Goal: Check status: Check status

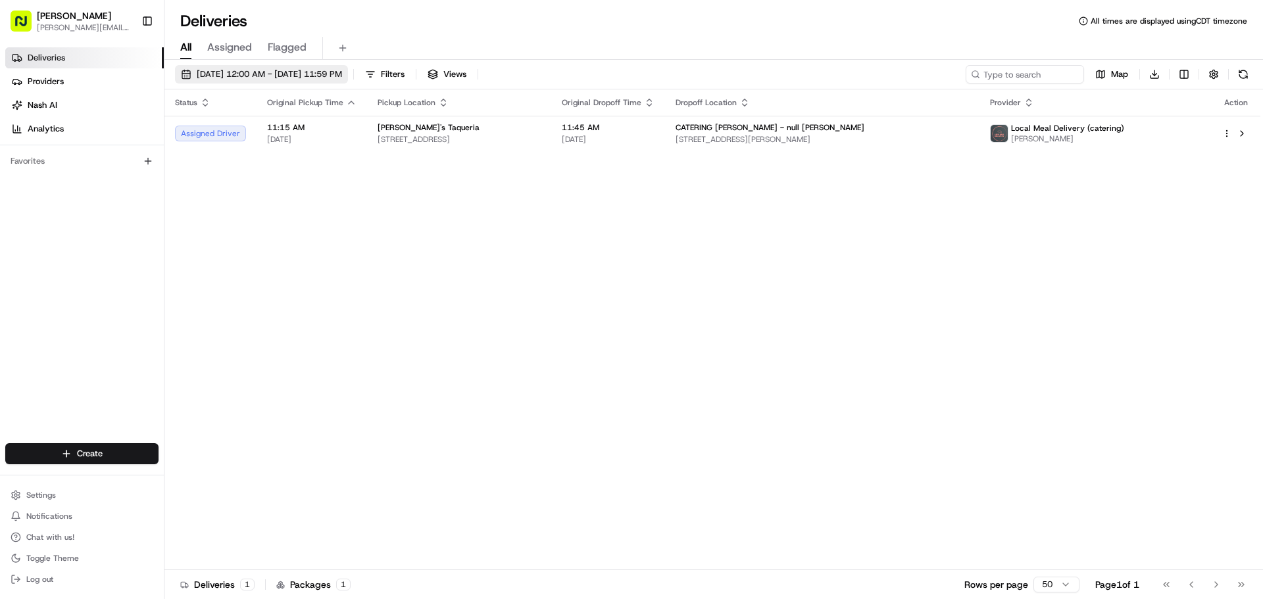
click at [268, 79] on span "[DATE] 12:00 AM - [DATE] 11:59 PM" at bounding box center [269, 74] width 145 height 12
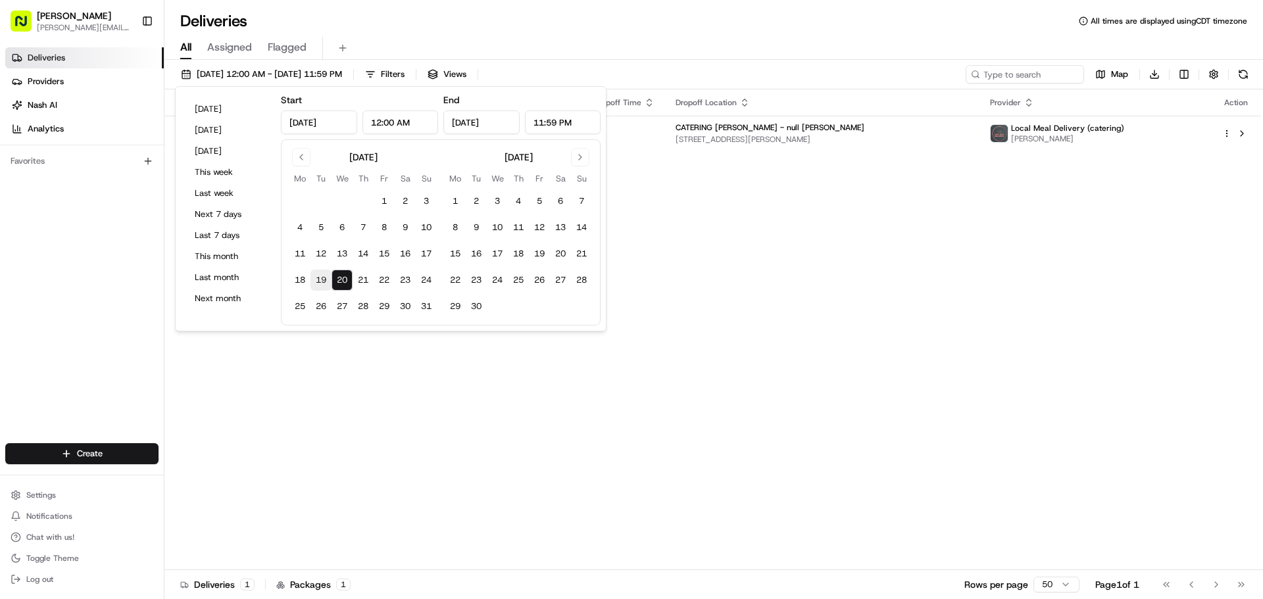
click at [322, 274] on button "19" at bounding box center [320, 280] width 21 height 21
type input "[DATE]"
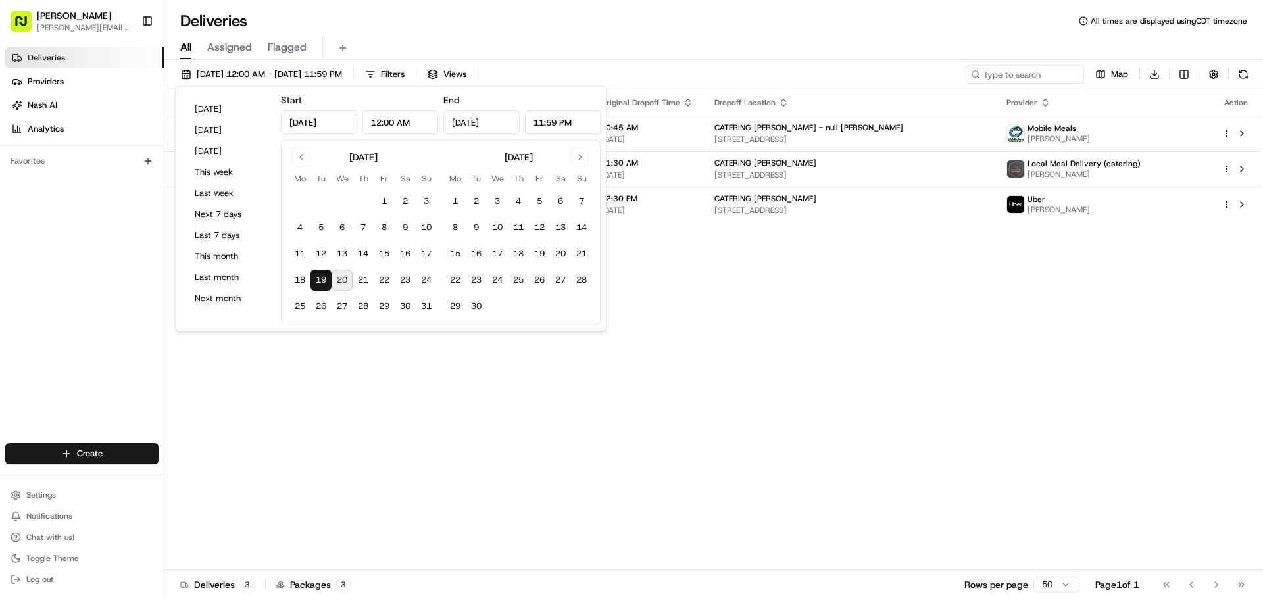
click at [902, 286] on div "Status Original Pickup Time Pickup Location Original Dropoff Time Dropoff Locat…" at bounding box center [712, 329] width 1096 height 481
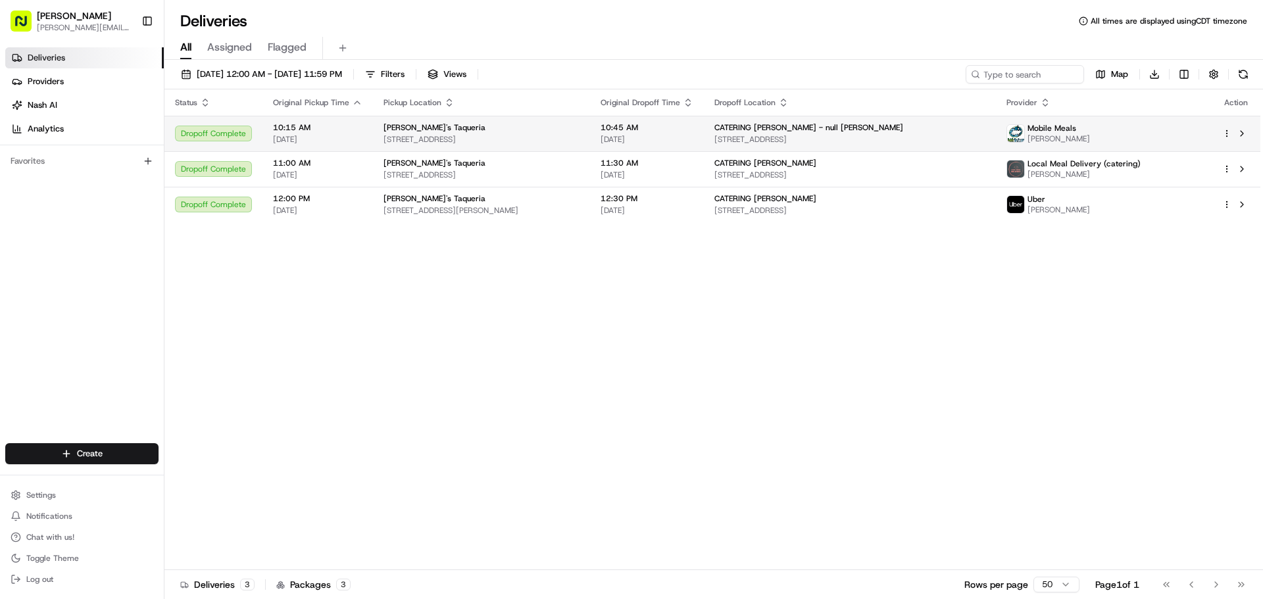
click at [857, 134] on span "[STREET_ADDRESS]" at bounding box center [849, 139] width 271 height 11
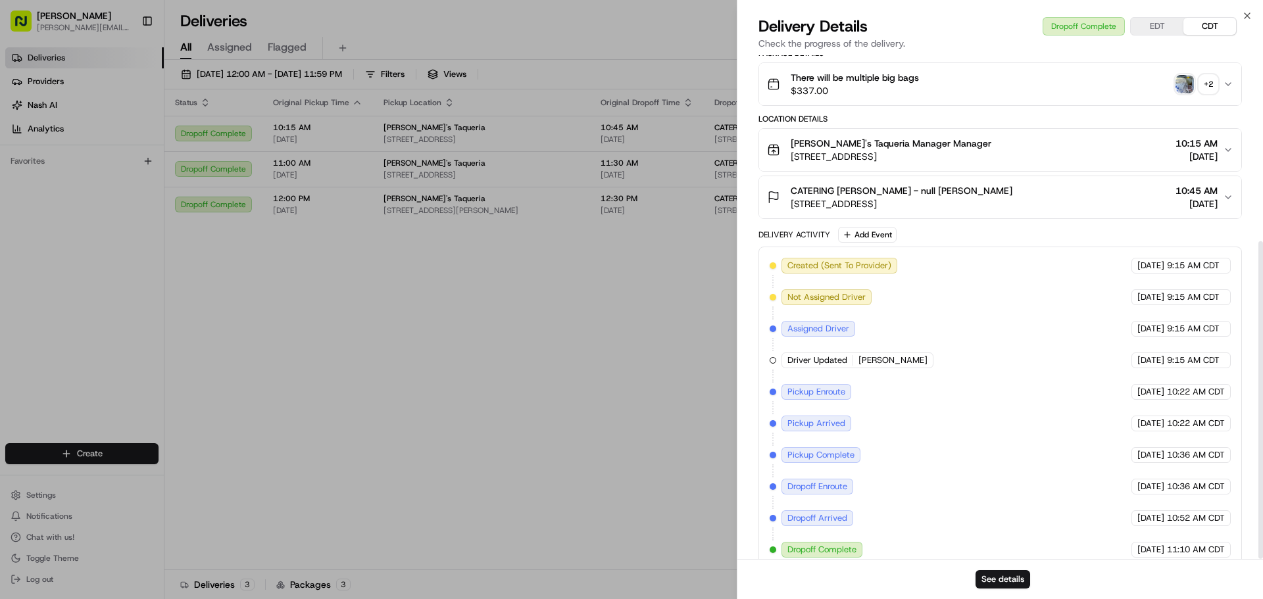
scroll to position [295, 0]
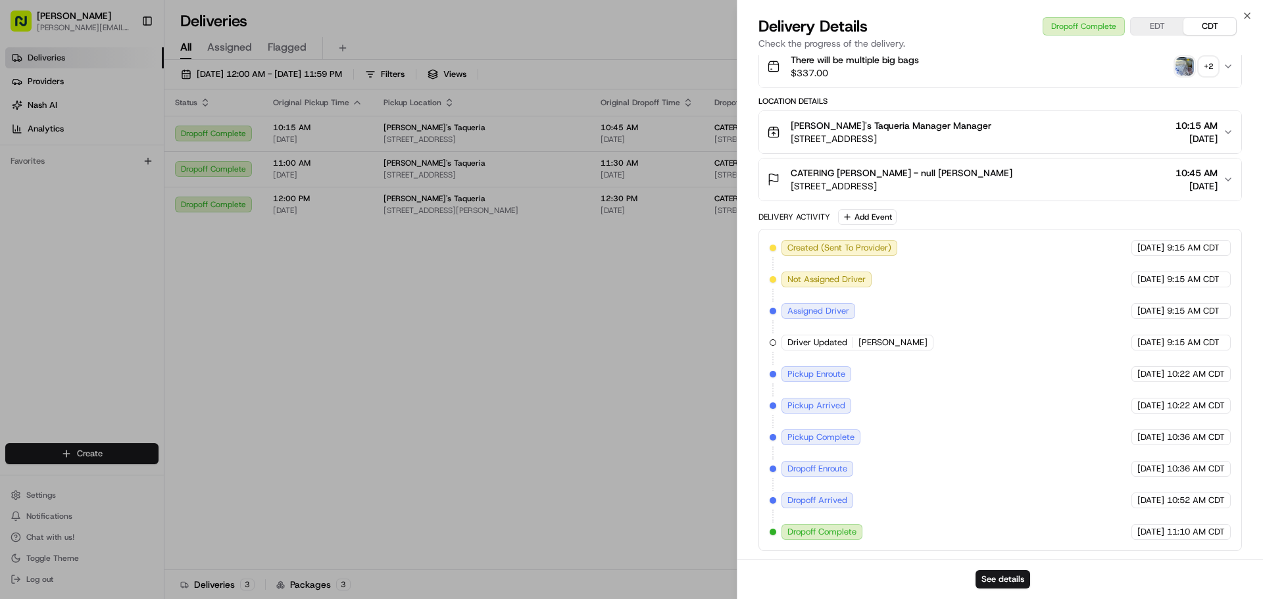
click at [1226, 60] on button "There will be multiple big bags $337.00 + 2" at bounding box center [1000, 66] width 482 height 42
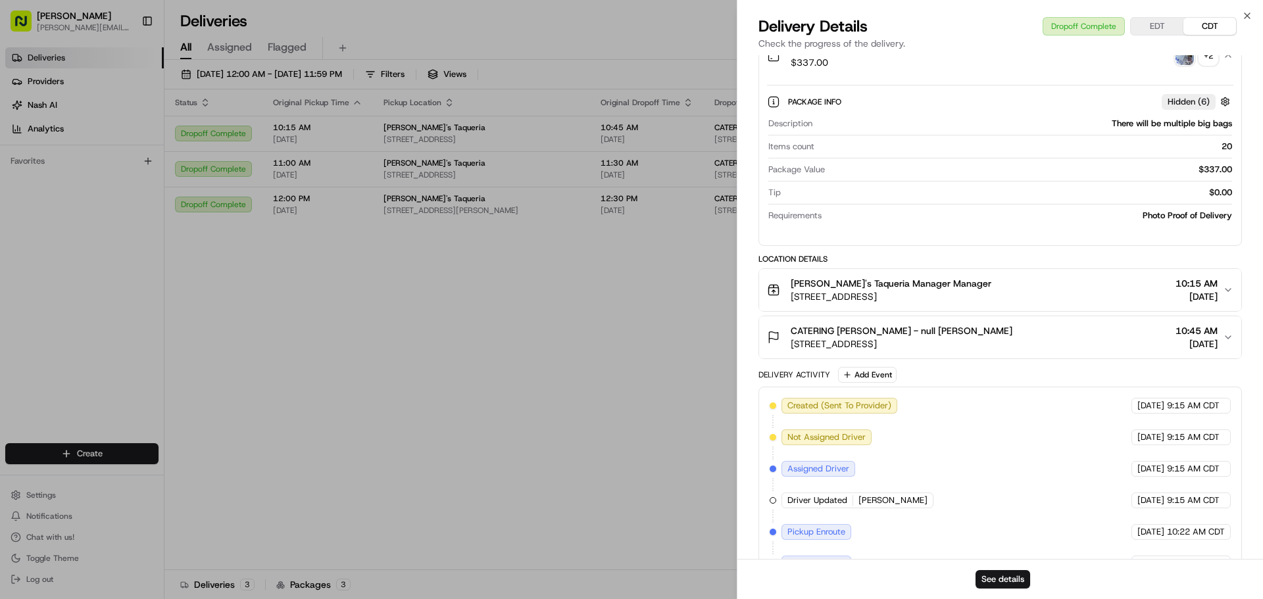
click at [1199, 65] on div "+ 2" at bounding box center [1208, 56] width 18 height 18
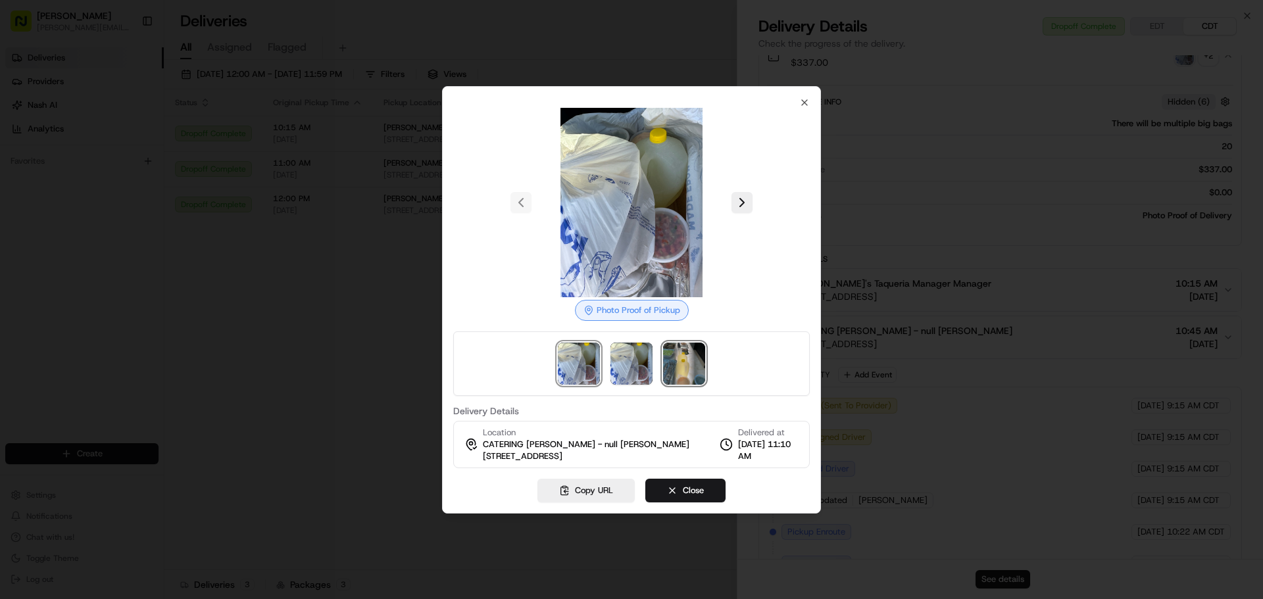
click at [680, 366] on img at bounding box center [684, 364] width 42 height 42
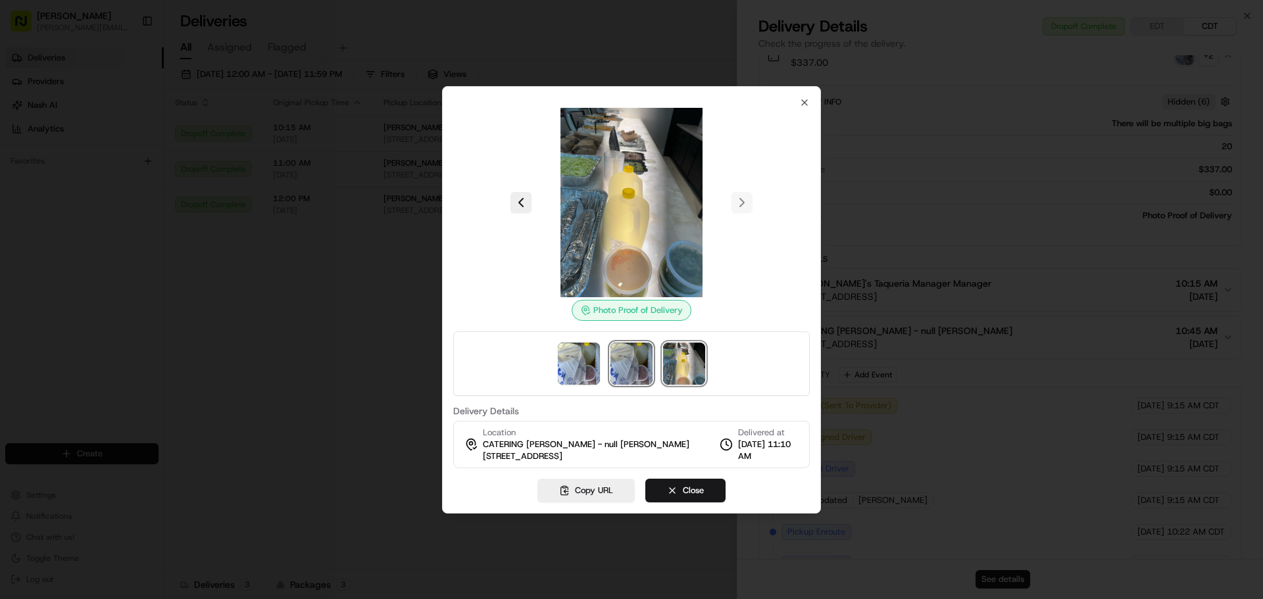
click at [633, 364] on img at bounding box center [631, 364] width 42 height 42
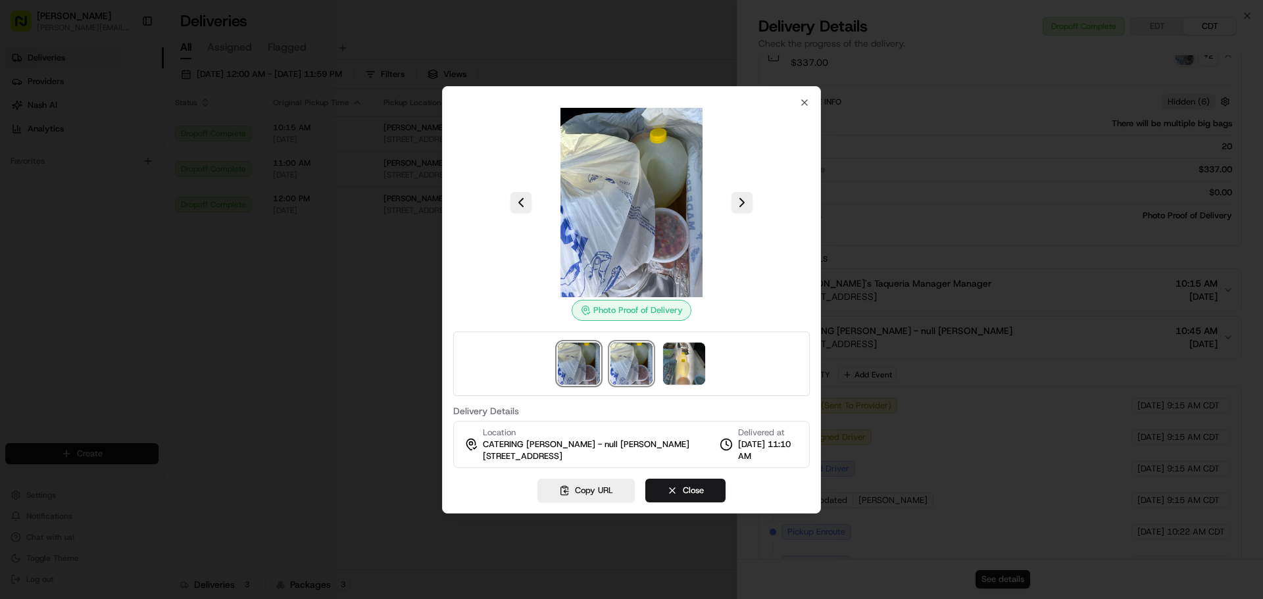
click at [585, 364] on img at bounding box center [579, 364] width 42 height 42
click at [806, 100] on icon "button" at bounding box center [804, 102] width 5 height 5
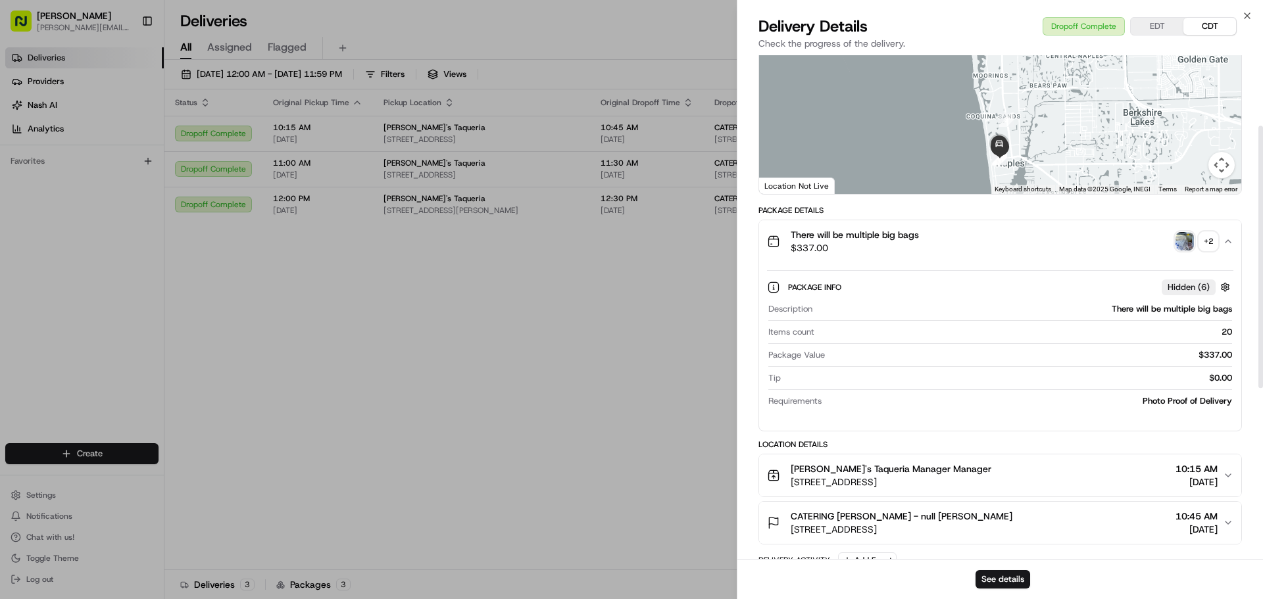
scroll to position [0, 0]
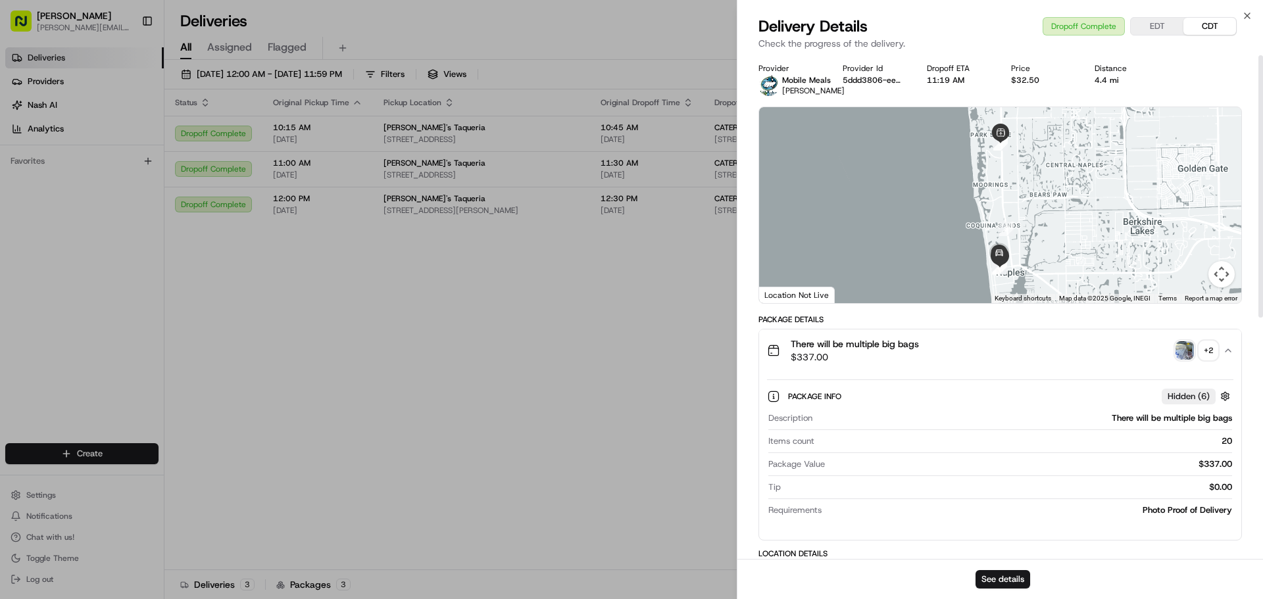
click at [1192, 357] on img "button" at bounding box center [1184, 350] width 18 height 18
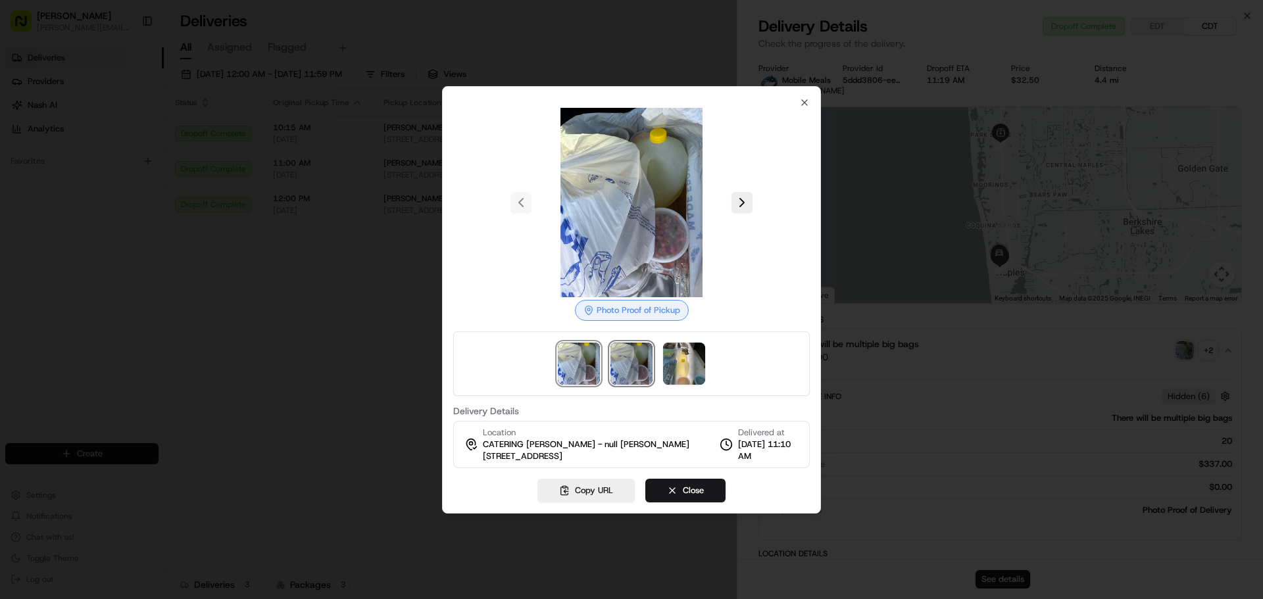
click at [637, 357] on img at bounding box center [631, 364] width 42 height 42
click at [675, 360] on img at bounding box center [684, 364] width 42 height 42
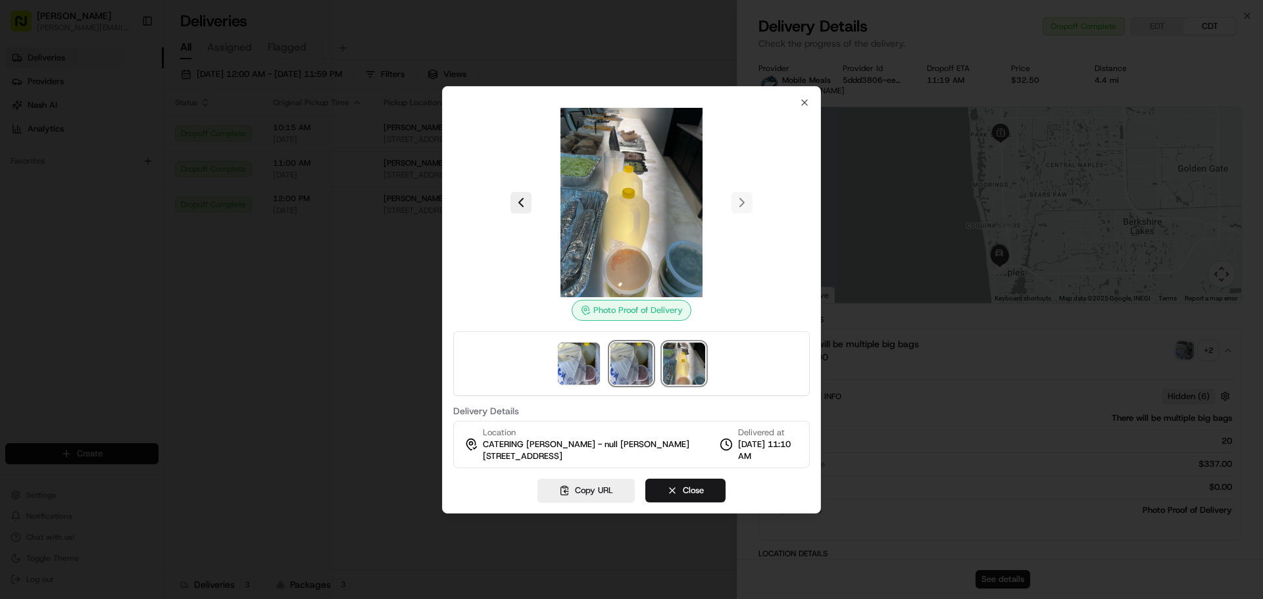
click at [623, 349] on img at bounding box center [631, 364] width 42 height 42
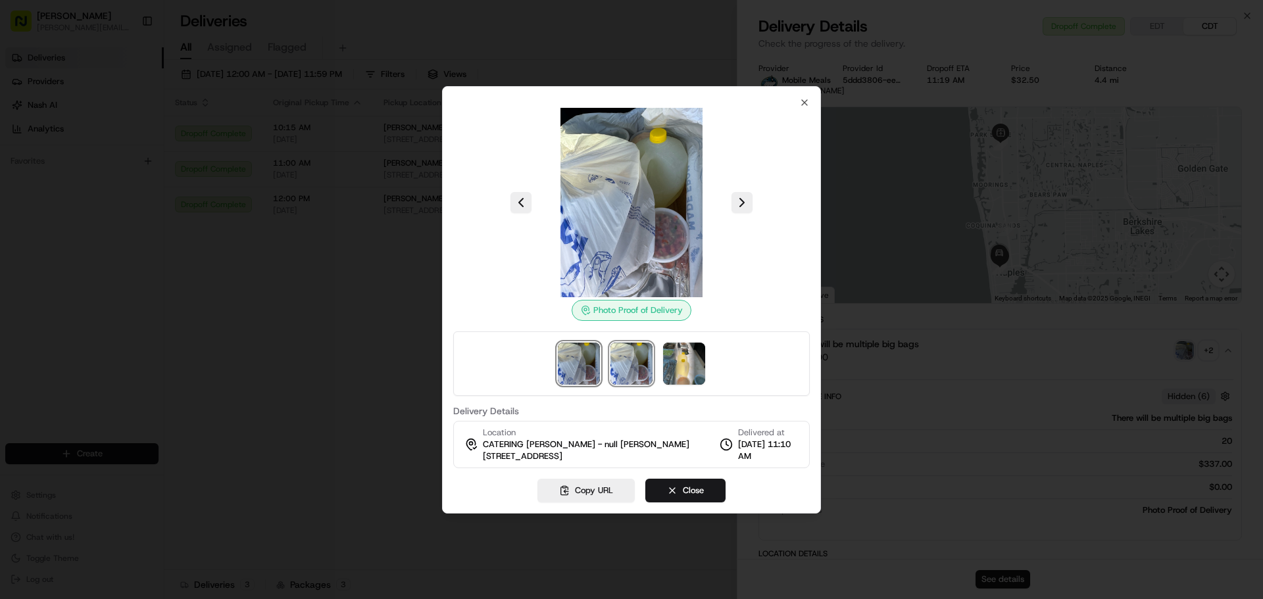
click at [571, 366] on img at bounding box center [579, 364] width 42 height 42
click at [680, 366] on img at bounding box center [684, 364] width 42 height 42
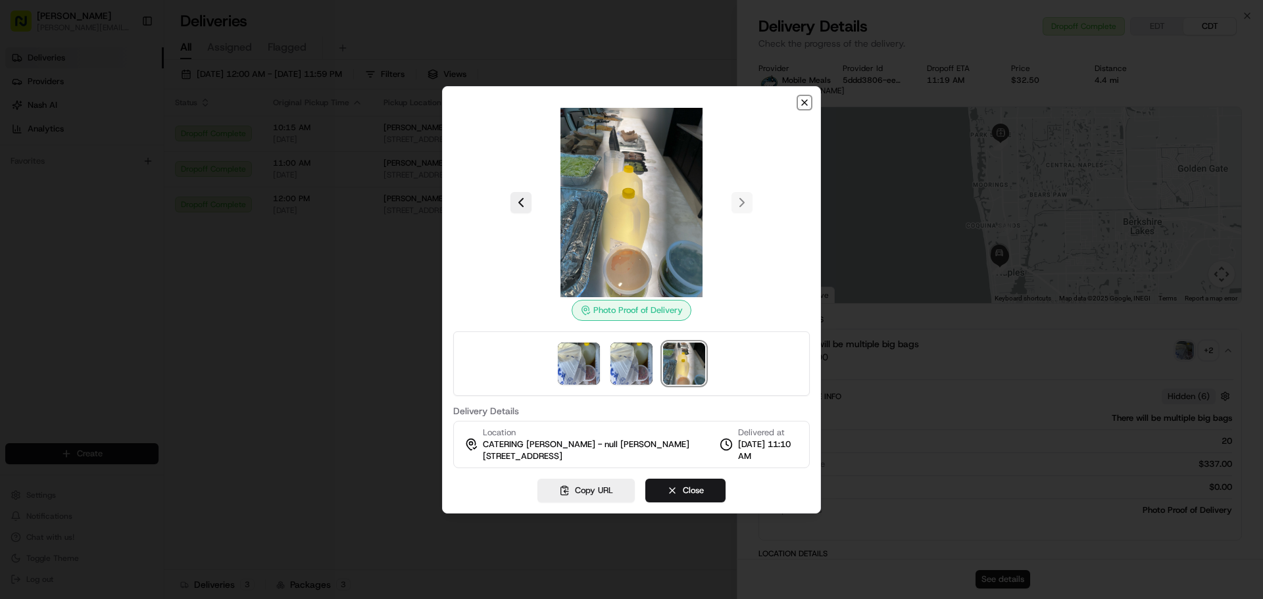
click at [801, 104] on icon "button" at bounding box center [804, 102] width 11 height 11
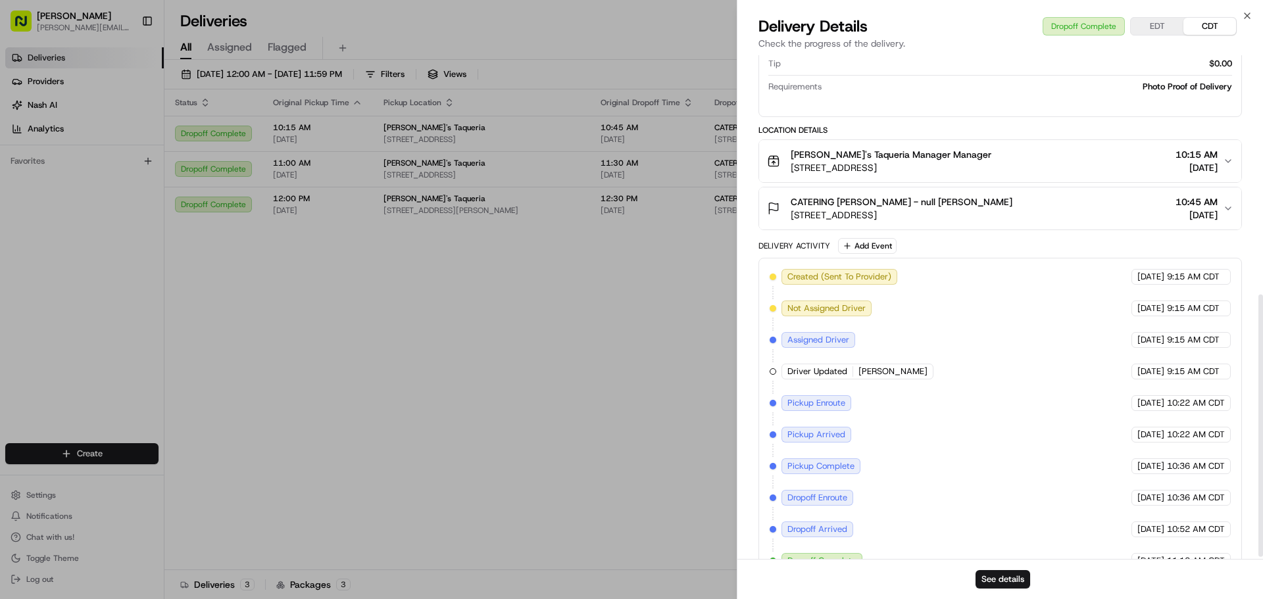
scroll to position [463, 0]
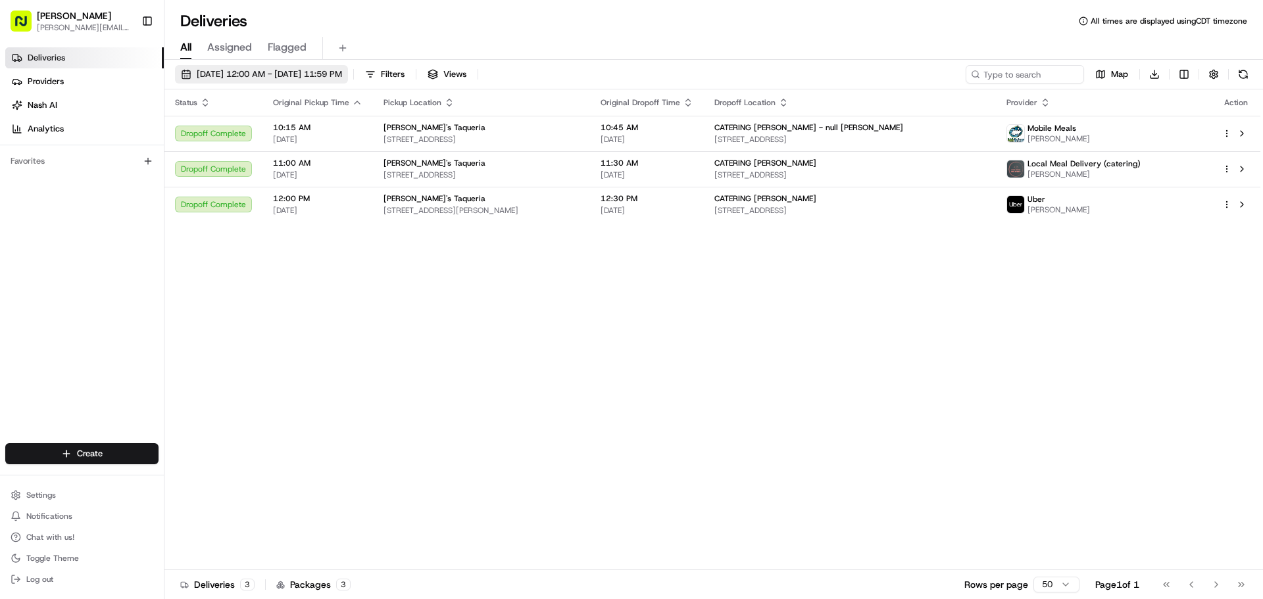
click at [342, 76] on span "[DATE] 12:00 AM - [DATE] 11:59 PM" at bounding box center [269, 74] width 145 height 12
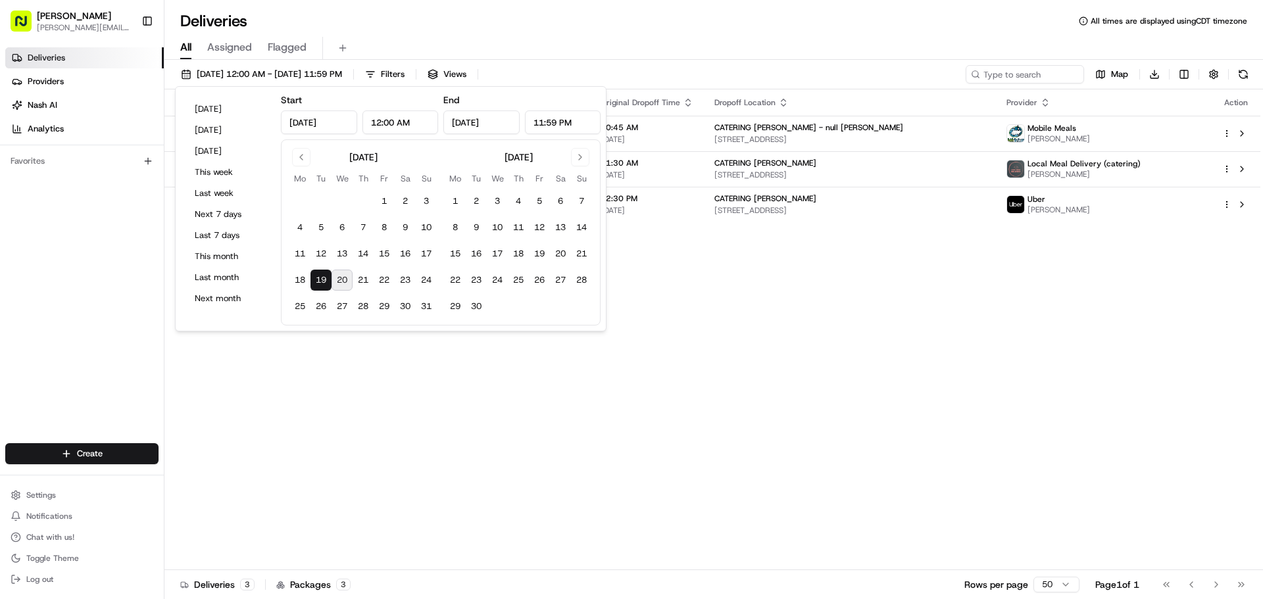
click at [343, 278] on button "20" at bounding box center [341, 280] width 21 height 21
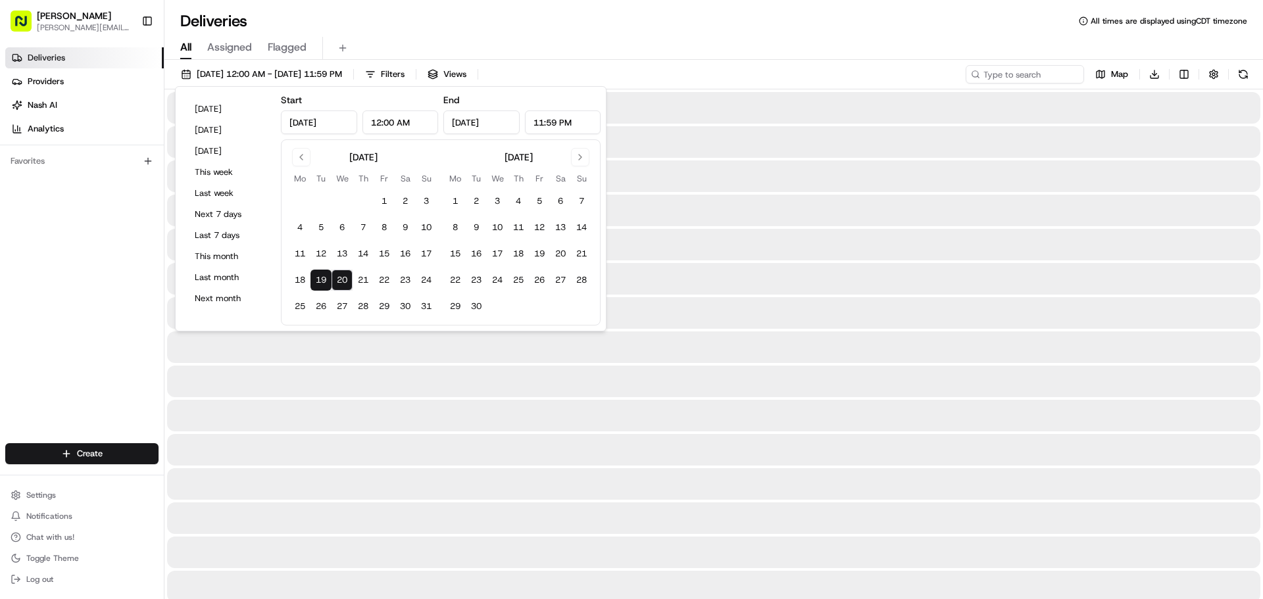
type input "[DATE]"
click at [343, 278] on button "20" at bounding box center [341, 280] width 21 height 21
type input "[DATE]"
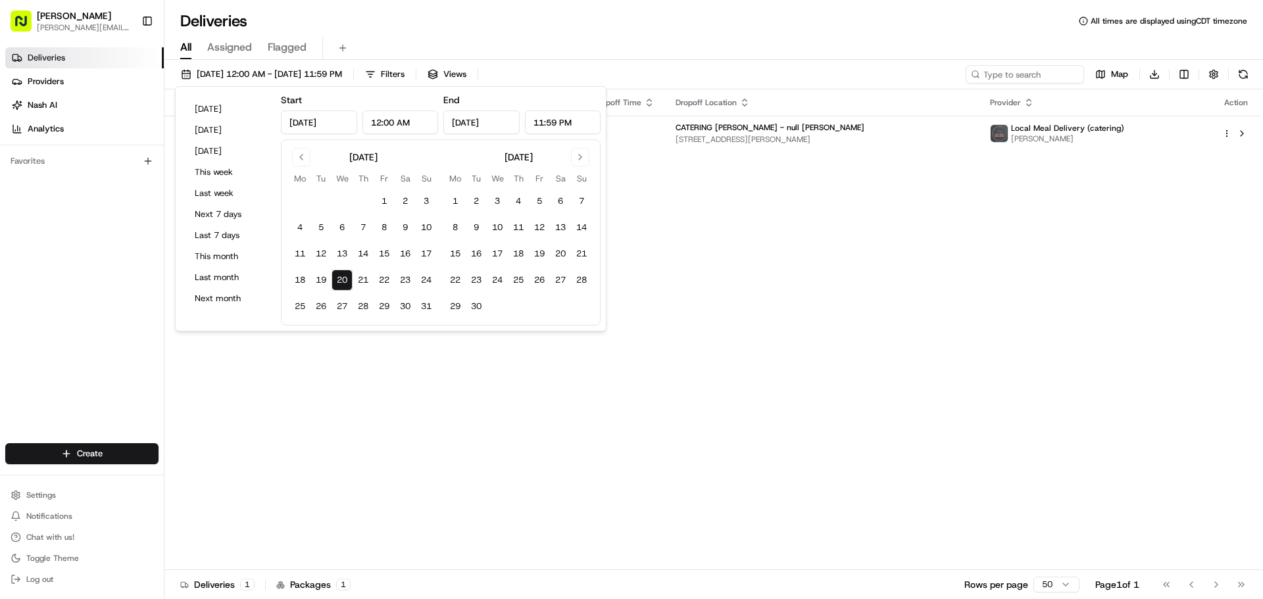
click at [796, 360] on div "Status Original Pickup Time Pickup Location Original Dropoff Time Dropoff Locat…" at bounding box center [712, 329] width 1096 height 481
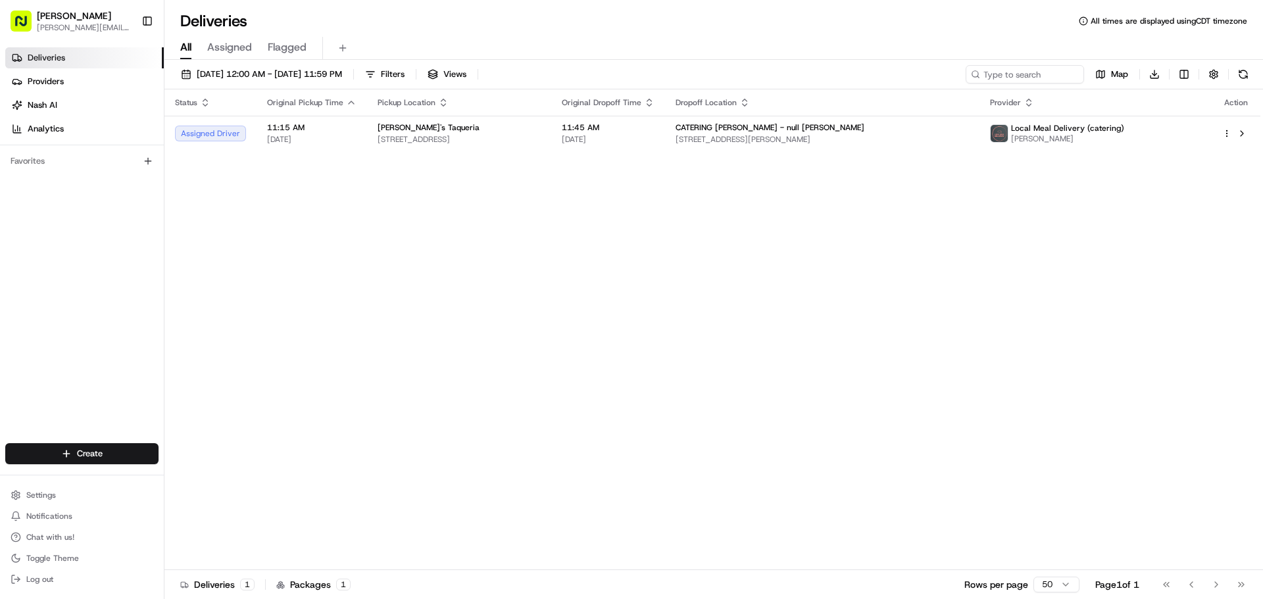
click at [315, 84] on div "[DATE] 12:00 AM - [DATE] 11:59 PM Filters Views Map Download" at bounding box center [713, 77] width 1098 height 24
click at [315, 81] on button "[DATE] 12:00 AM - [DATE] 11:59 PM" at bounding box center [261, 74] width 173 height 18
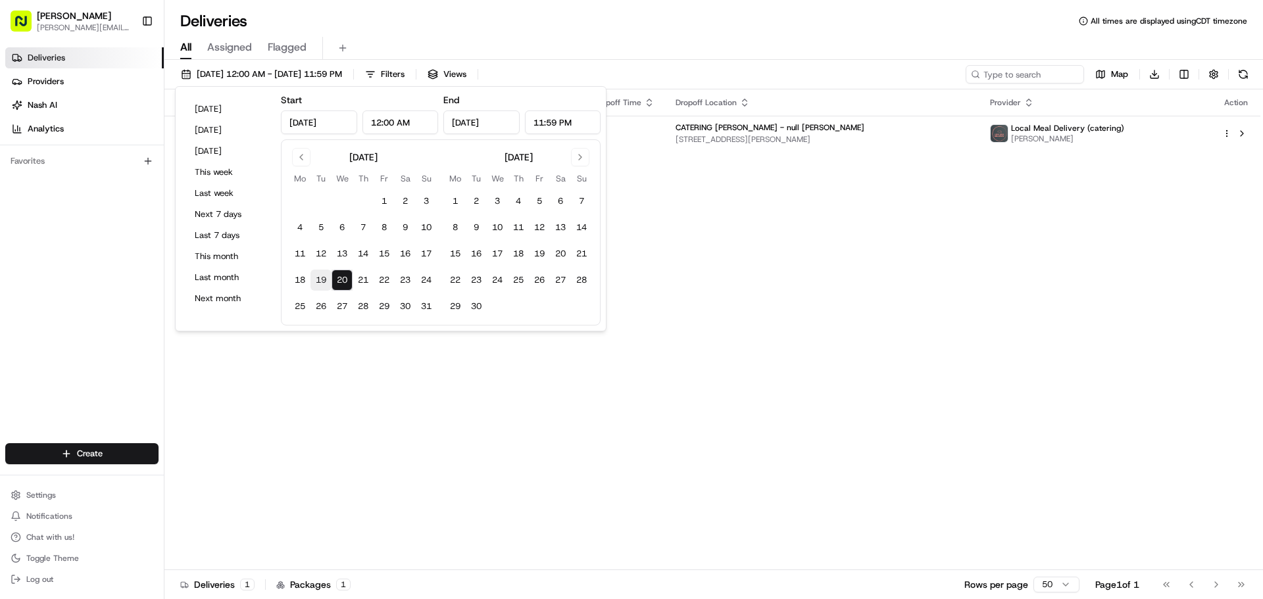
click at [326, 278] on button "19" at bounding box center [320, 280] width 21 height 21
type input "[DATE]"
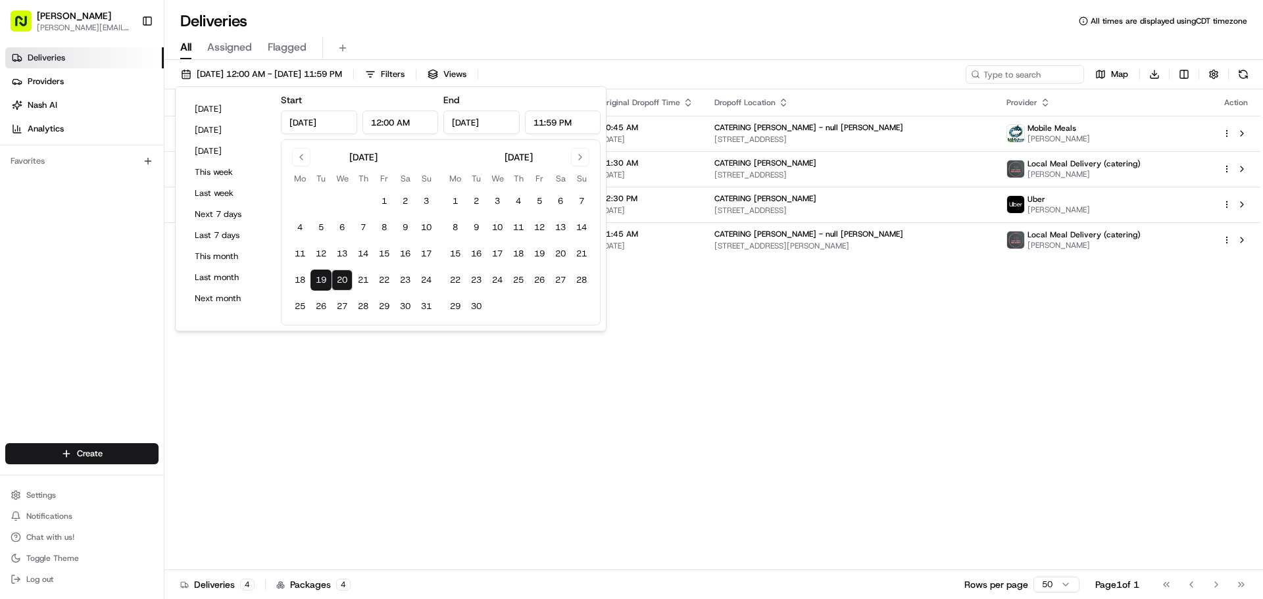
click at [681, 385] on div "Status Original Pickup Time Pickup Location Original Dropoff Time Dropoff Locat…" at bounding box center [712, 329] width 1096 height 481
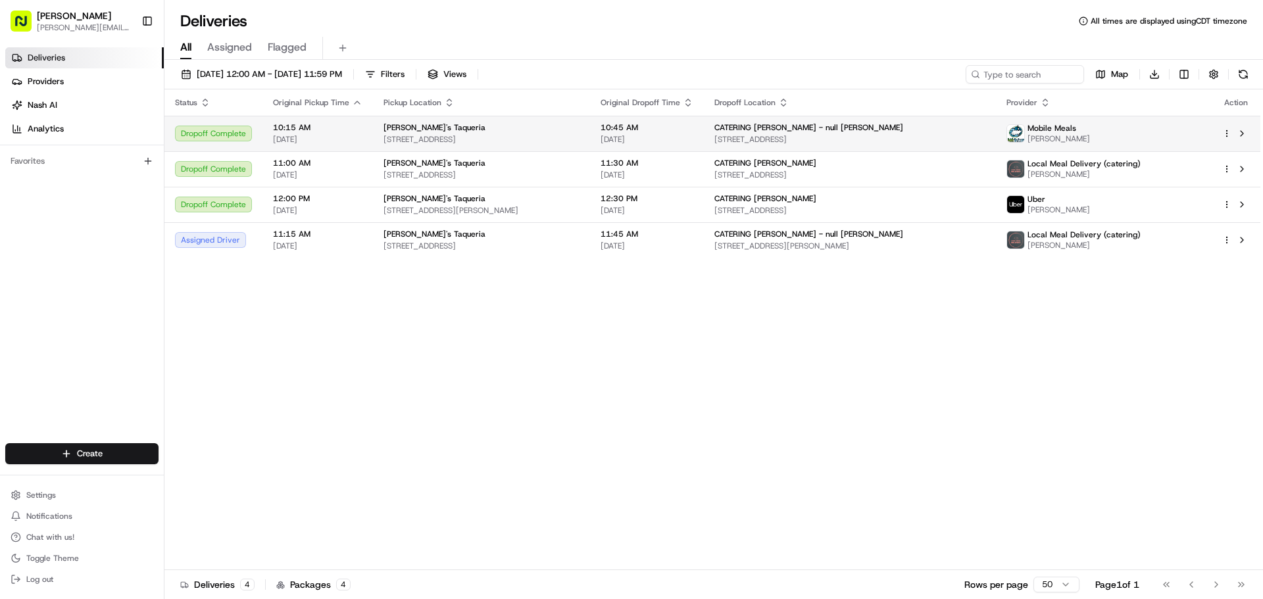
click at [1076, 132] on span "Mobile Meals" at bounding box center [1051, 128] width 49 height 11
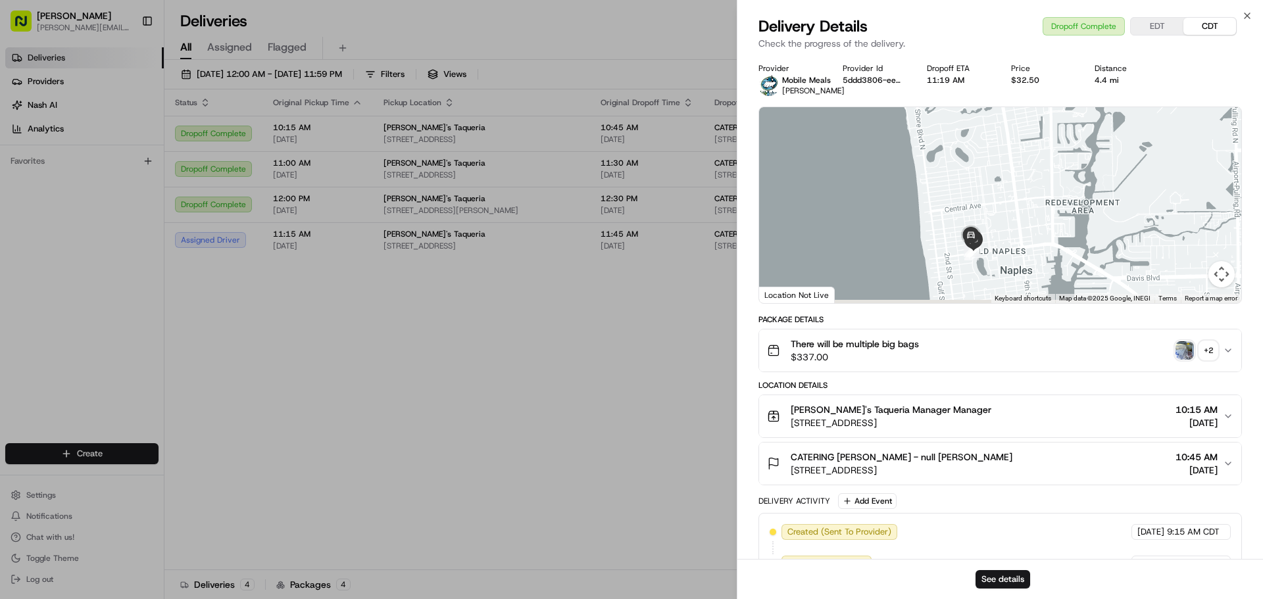
drag, startPoint x: 1069, startPoint y: 260, endPoint x: 1084, endPoint y: 140, distance: 120.6
click at [1084, 140] on div at bounding box center [1000, 205] width 482 height 196
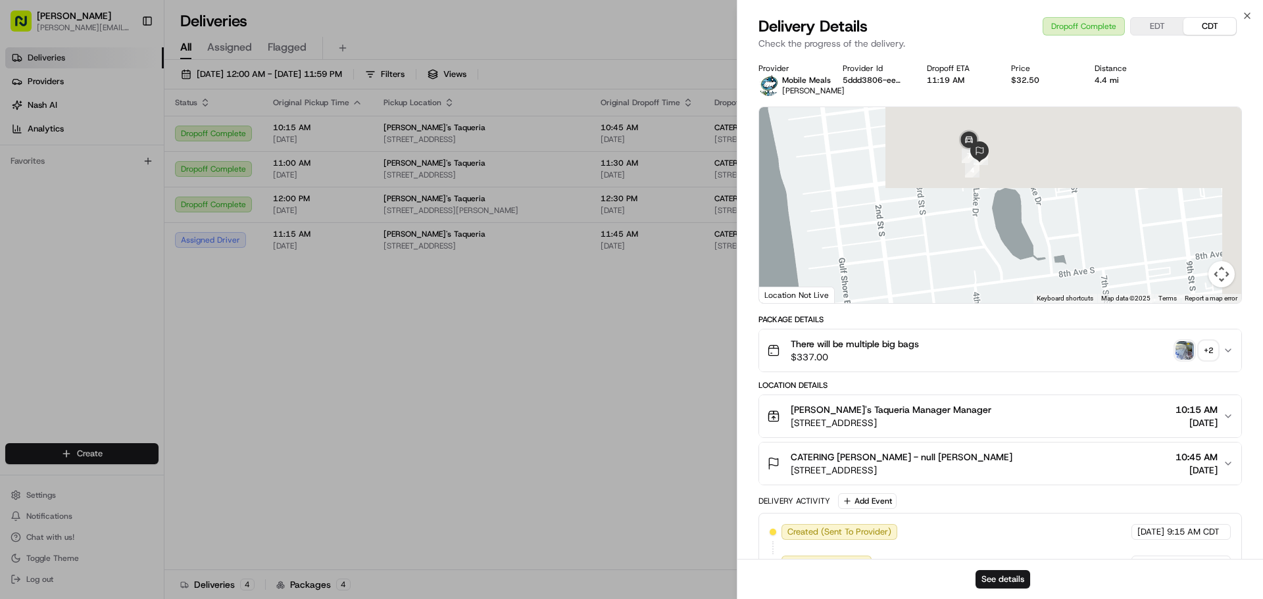
drag, startPoint x: 1007, startPoint y: 136, endPoint x: 954, endPoint y: 304, distance: 176.1
click at [954, 303] on div at bounding box center [1000, 205] width 482 height 196
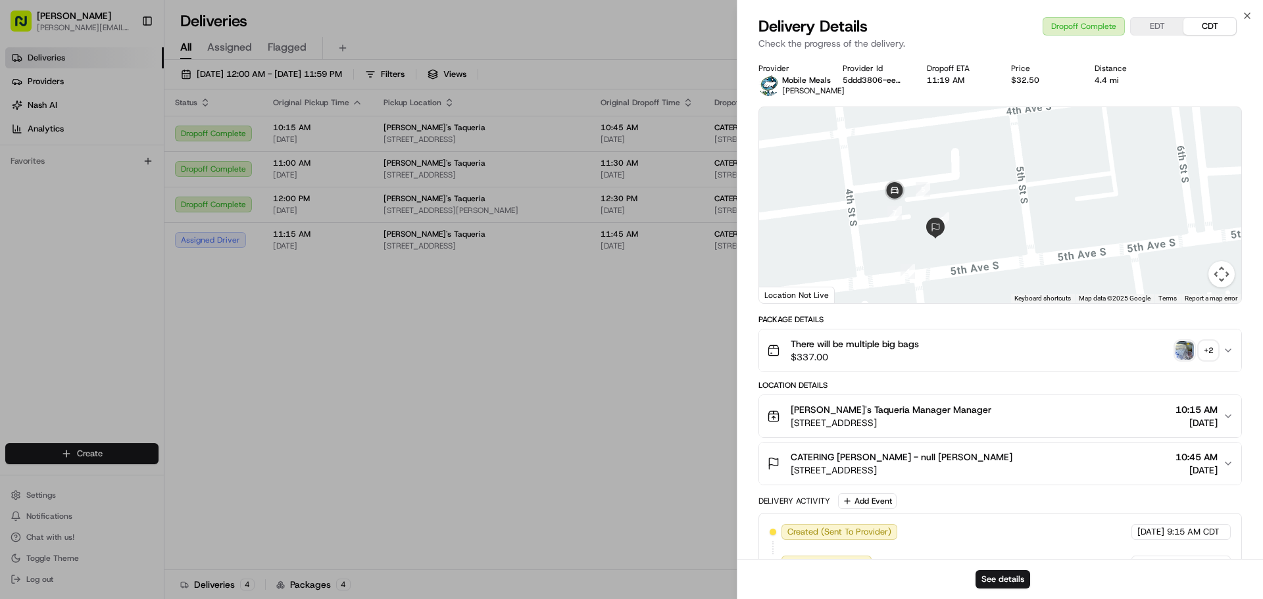
drag, startPoint x: 961, startPoint y: 180, endPoint x: 952, endPoint y: 318, distance: 138.4
click at [952, 318] on div "Provider Mobile Meals [PERSON_NAME] Provider Id 5ddd3806-ee01-e98d-71a1-cf0220a…" at bounding box center [999, 449] width 483 height 772
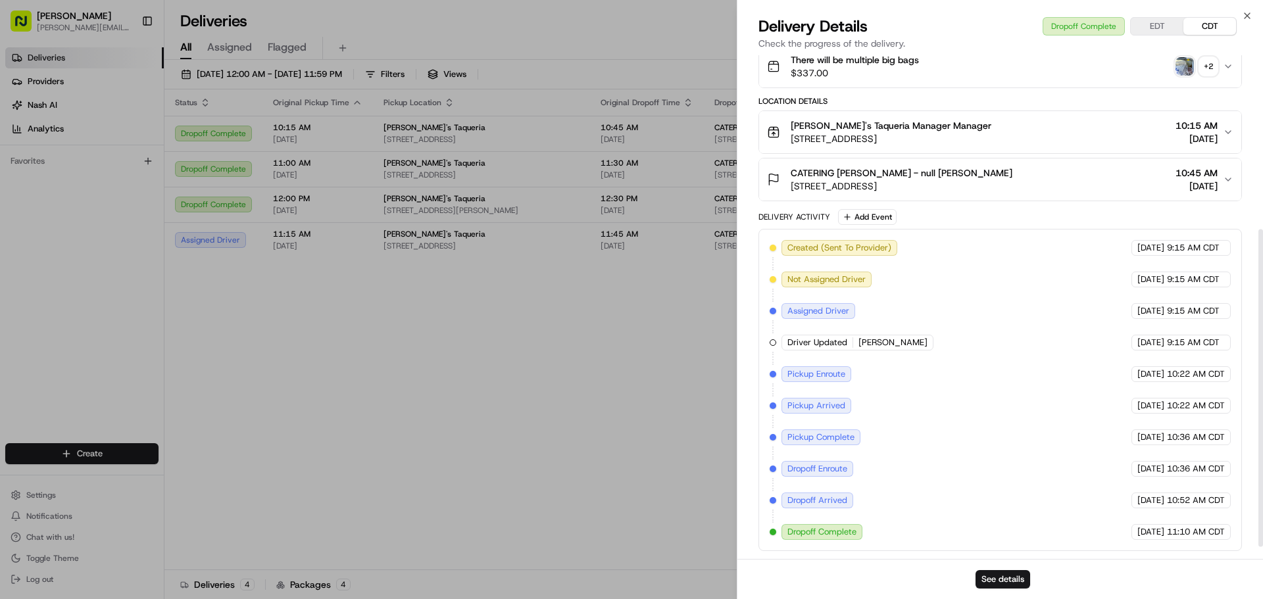
scroll to position [295, 0]
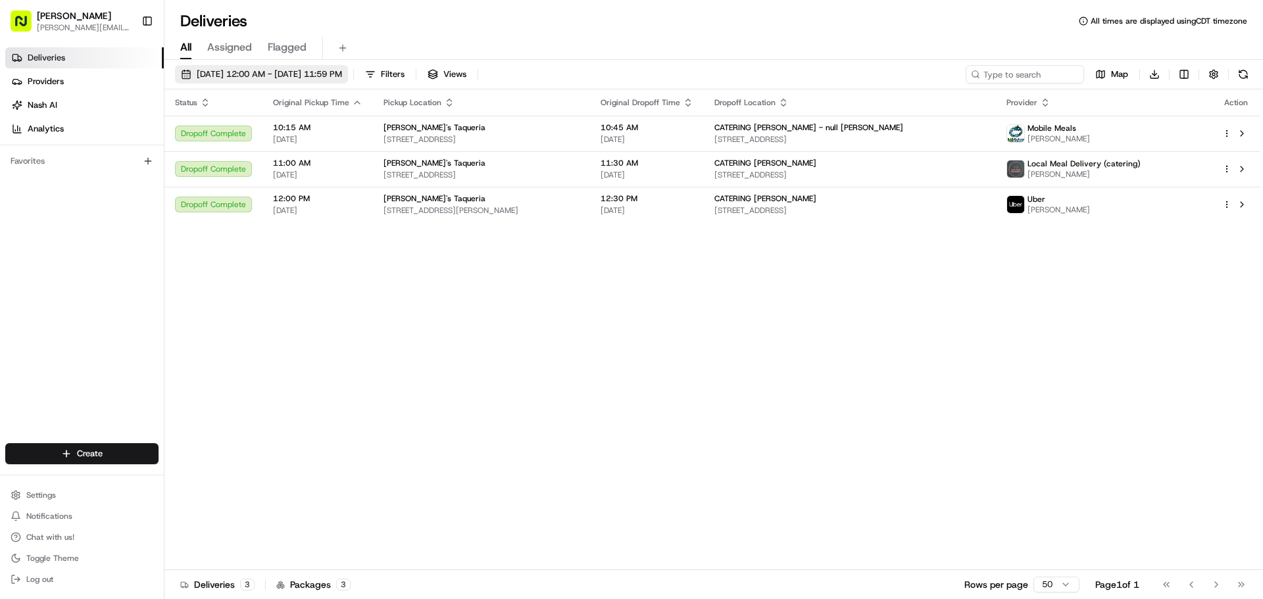
click at [342, 72] on span "[DATE] 12:00 AM - [DATE] 11:59 PM" at bounding box center [269, 74] width 145 height 12
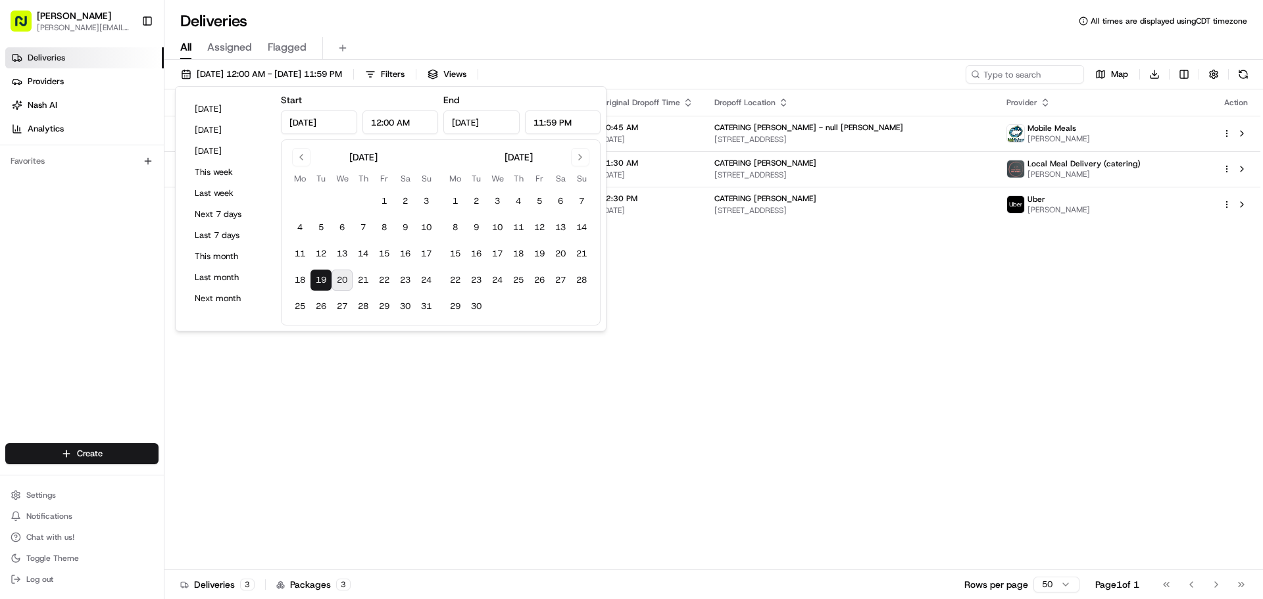
click at [337, 289] on button "20" at bounding box center [341, 280] width 21 height 21
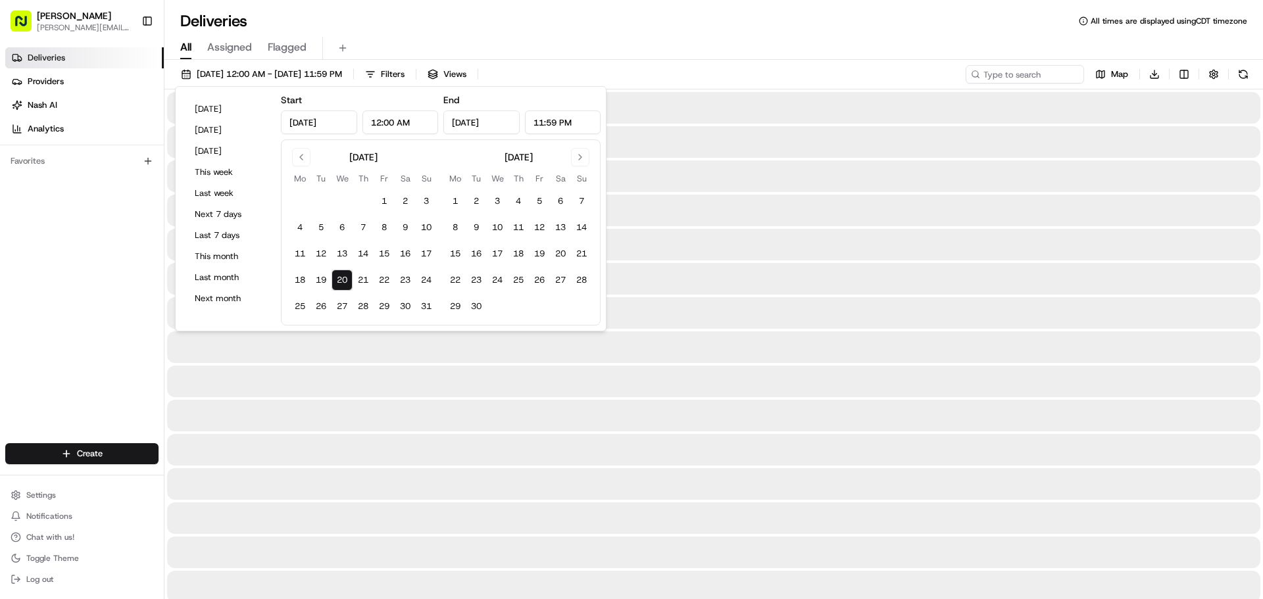
type input "[DATE]"
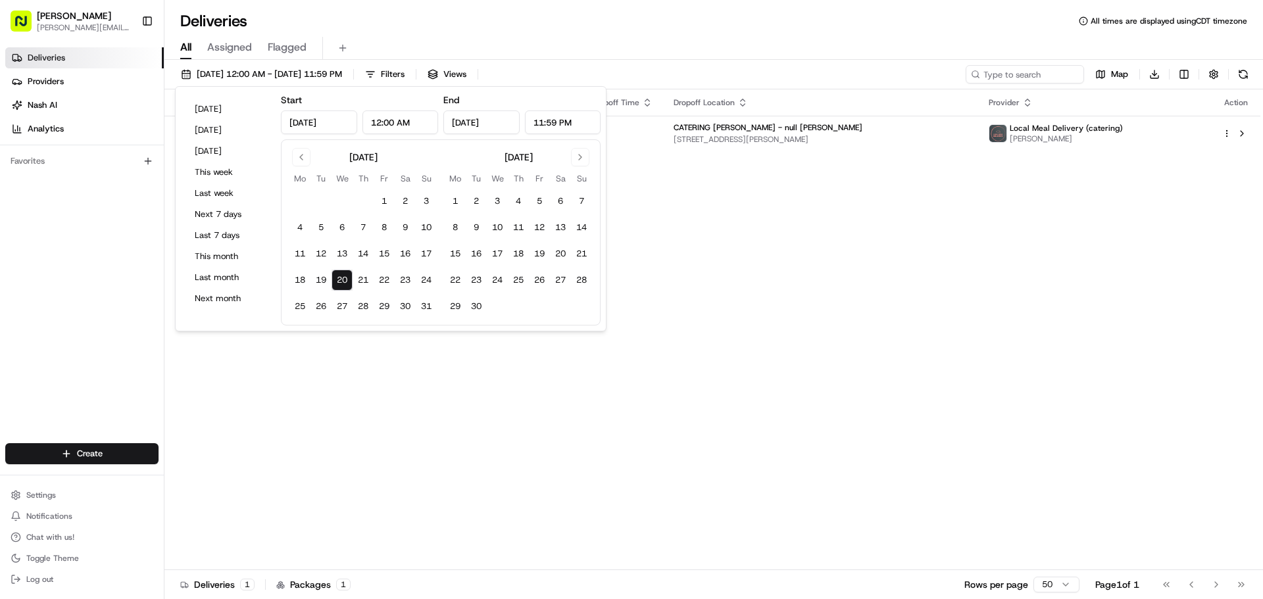
click at [837, 349] on div "Status Original Pickup Time Pickup Location Original Dropoff Time Dropoff Locat…" at bounding box center [712, 329] width 1096 height 481
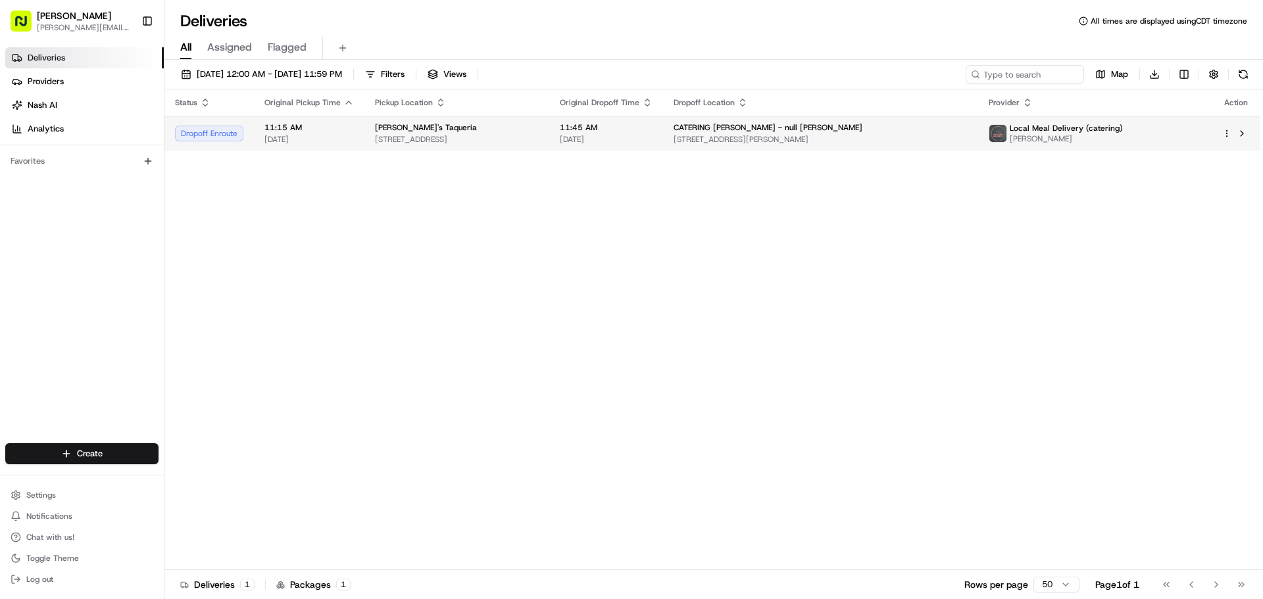
click at [769, 143] on span "[STREET_ADDRESS][PERSON_NAME]" at bounding box center [820, 139] width 294 height 11
click at [777, 126] on span "CATERING [PERSON_NAME] - null [PERSON_NAME]" at bounding box center [767, 127] width 189 height 11
